Goal: Communication & Community: Answer question/provide support

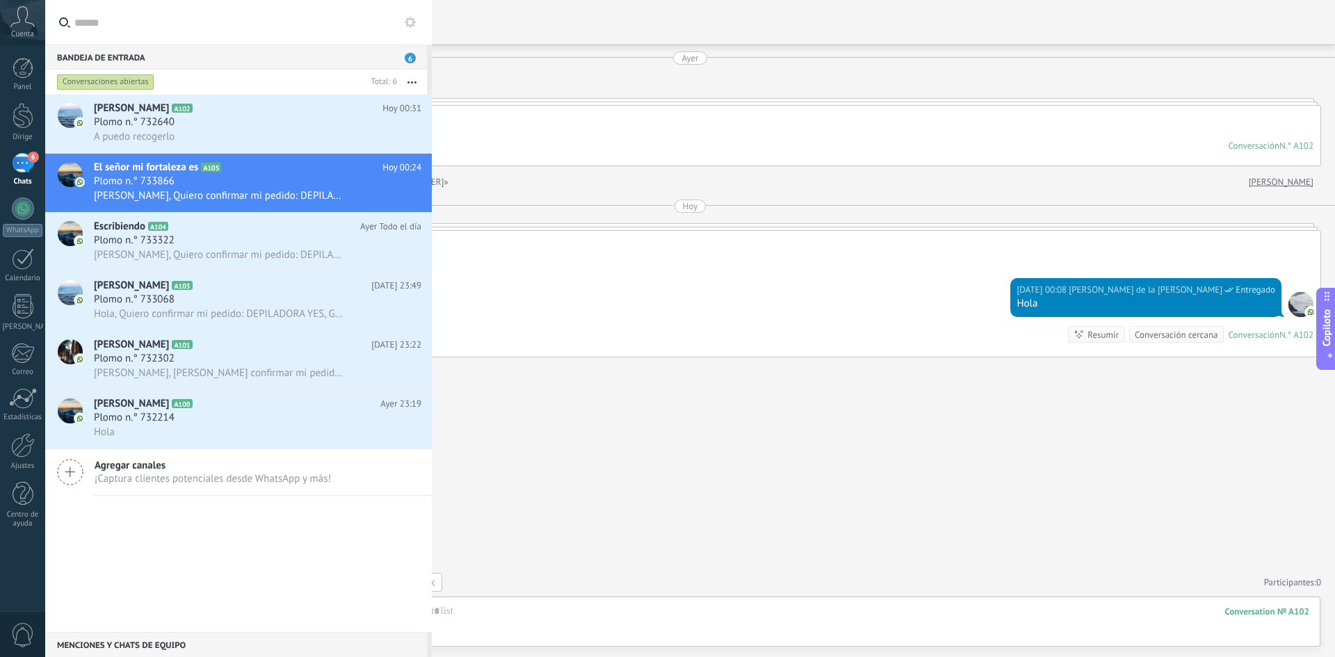
click at [148, 209] on div "El señor mi fortaleza es A105 [DATE] 00:24 Plomo n.° 733866 Hola, Quiero confir…" at bounding box center [263, 183] width 338 height 58
click at [218, 133] on div "A puedo recogerlo" at bounding box center [258, 136] width 328 height 15
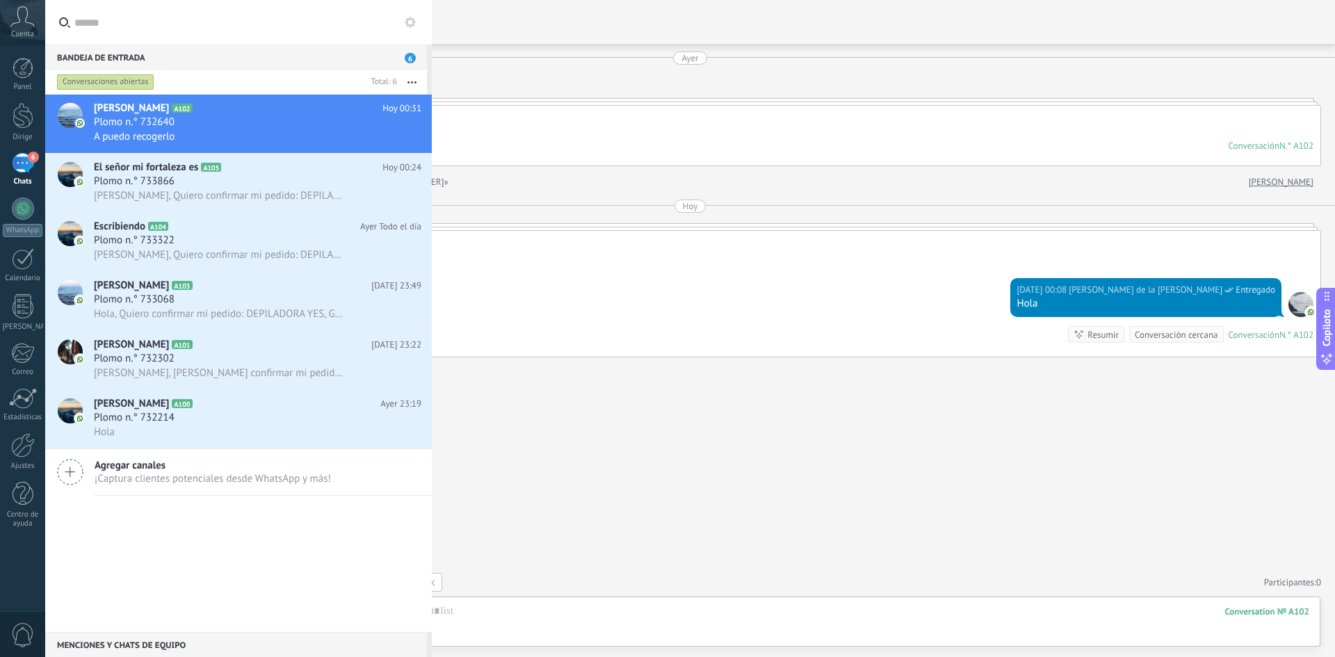
click at [782, 421] on div "Buscar Cargar más [DATE] [DATE] Crear: 2 eventos Expandir [DATE] 23:34 [PERSON_…" at bounding box center [690, 328] width 1290 height 657
click at [22, 29] on div "Cuenta" at bounding box center [22, 22] width 45 height 45
